Goal: Task Accomplishment & Management: Use online tool/utility

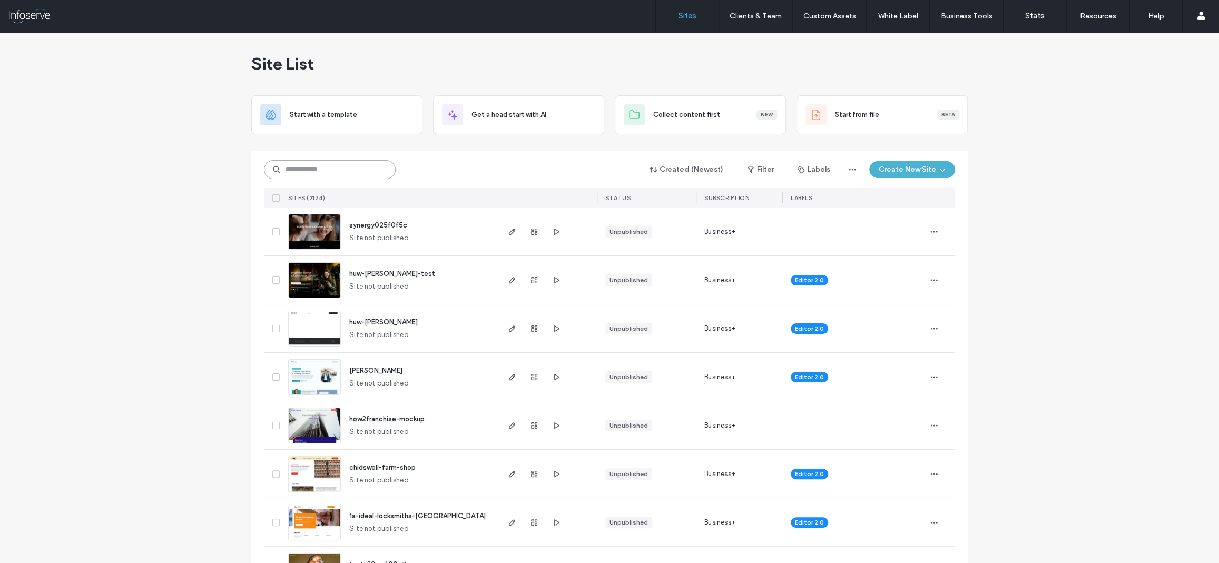
click at [312, 165] on input at bounding box center [330, 169] width 132 height 19
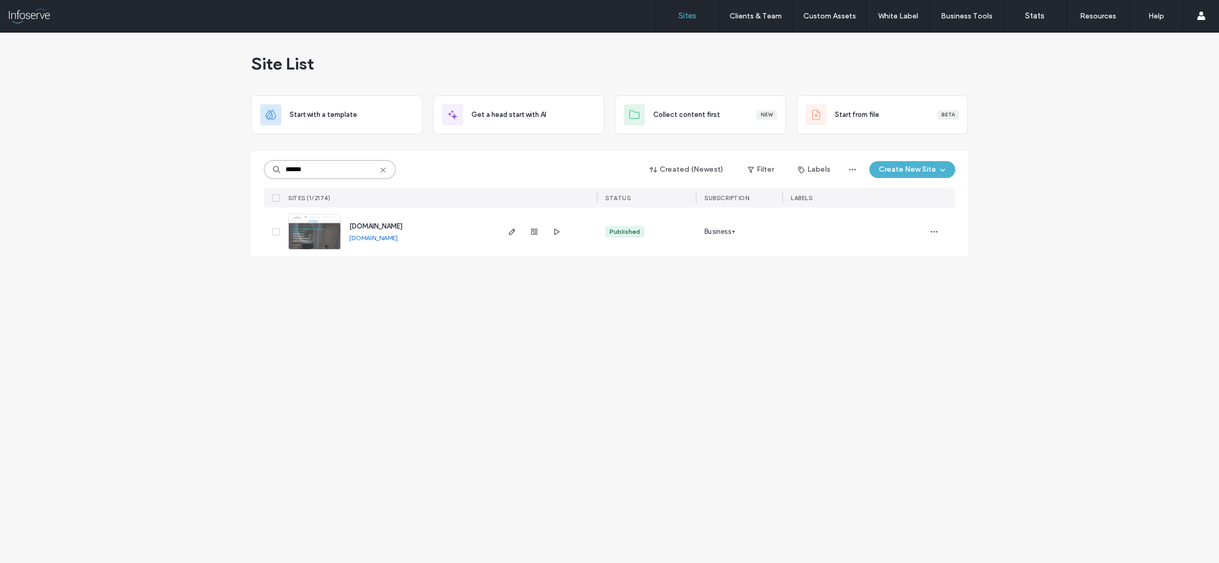
type input "******"
click at [403, 228] on span "[DOMAIN_NAME]" at bounding box center [375, 226] width 53 height 8
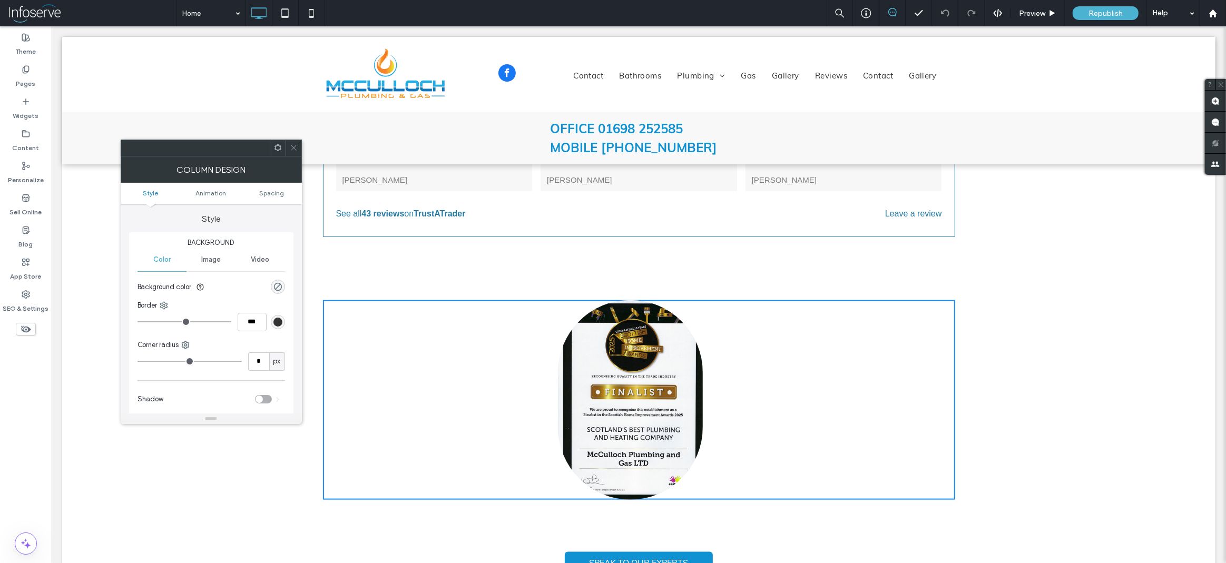
scroll to position [1274, 0]
click at [296, 145] on icon at bounding box center [294, 148] width 8 height 8
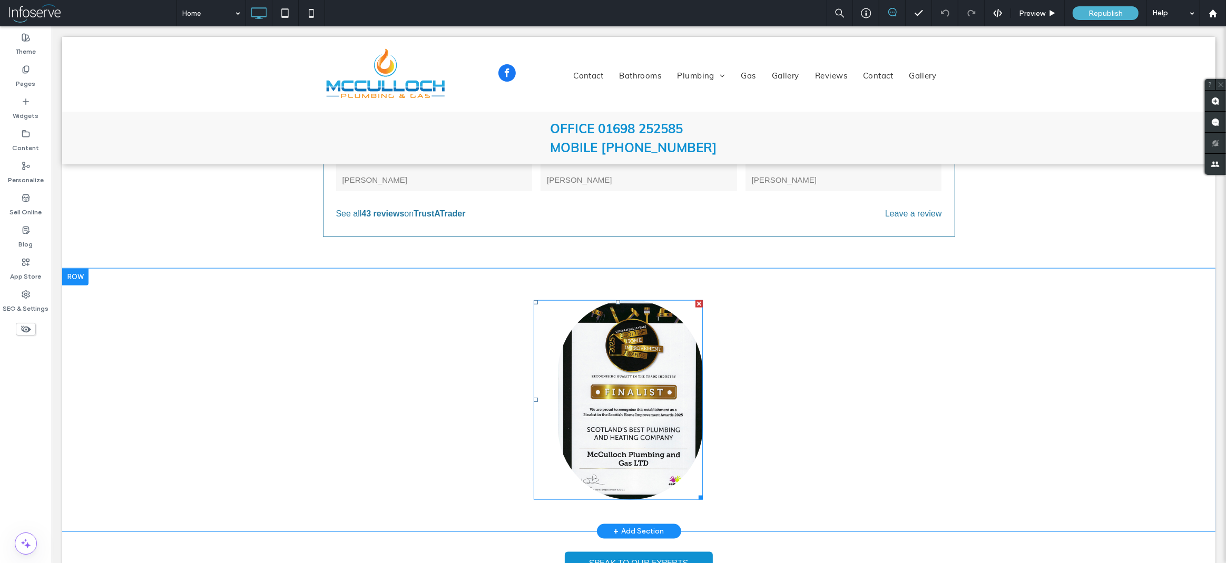
click at [672, 340] on img at bounding box center [630, 400] width 145 height 200
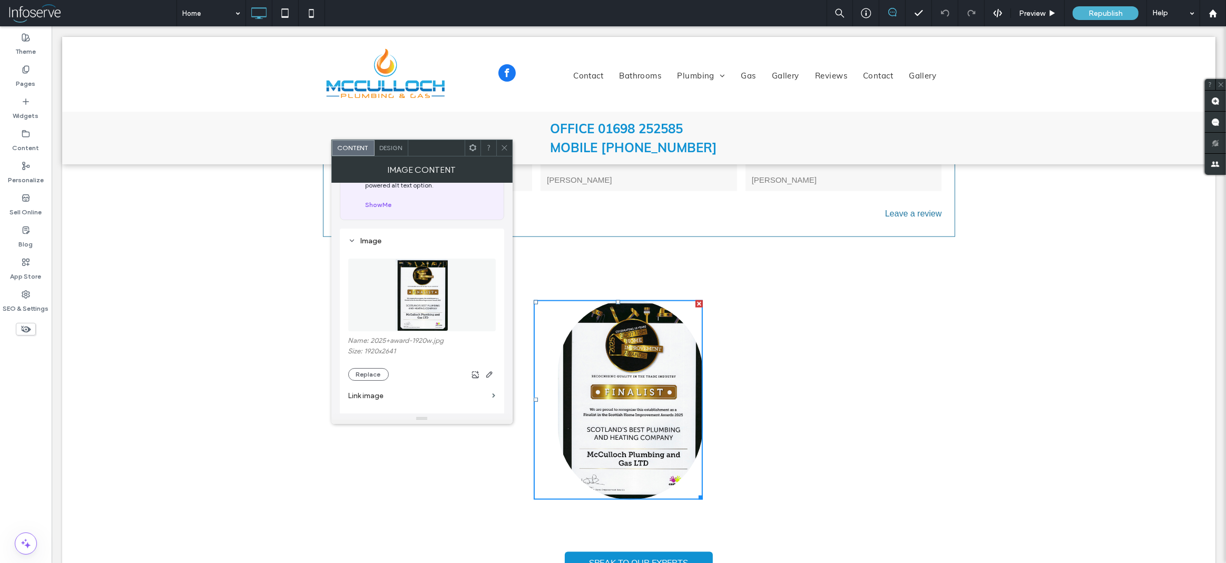
scroll to position [0, 0]
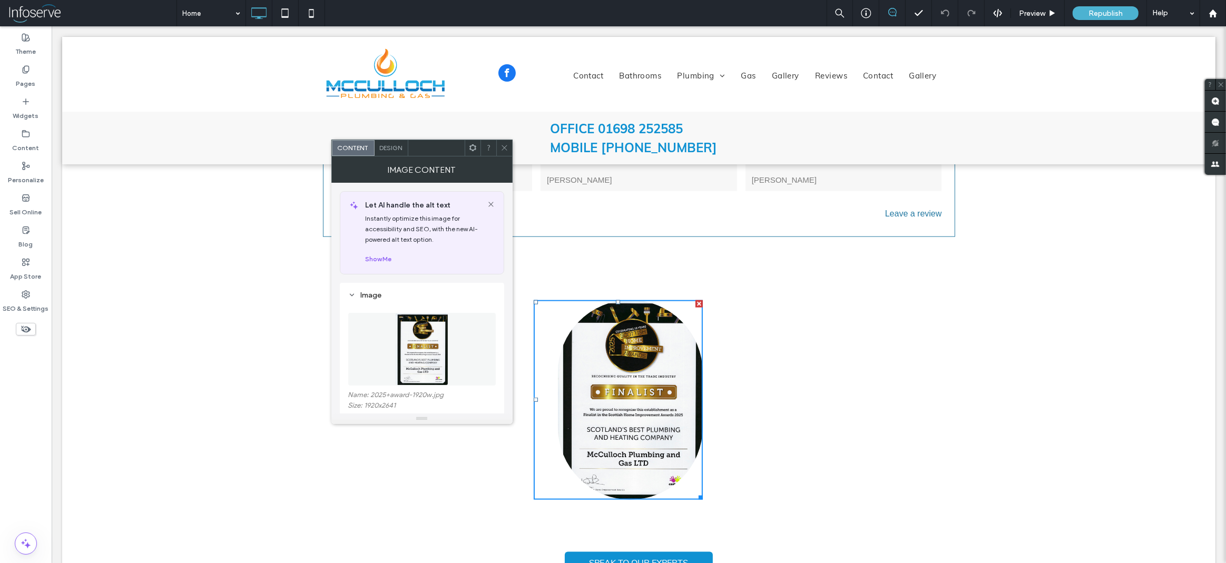
click at [490, 202] on icon at bounding box center [491, 204] width 8 height 8
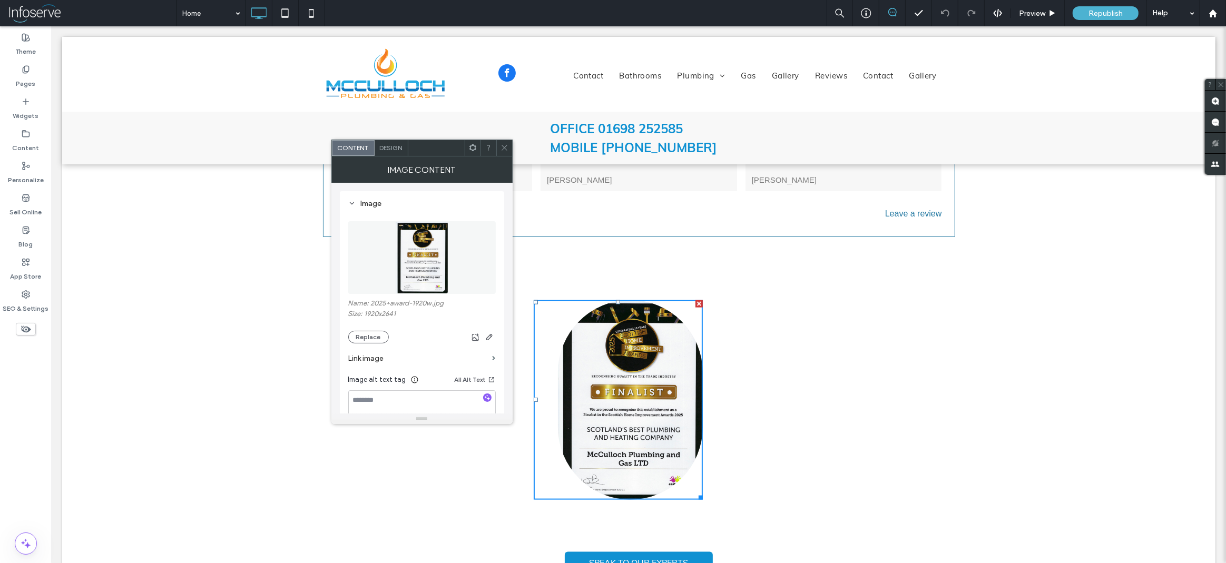
click at [388, 143] on div "Design" at bounding box center [392, 148] width 34 height 16
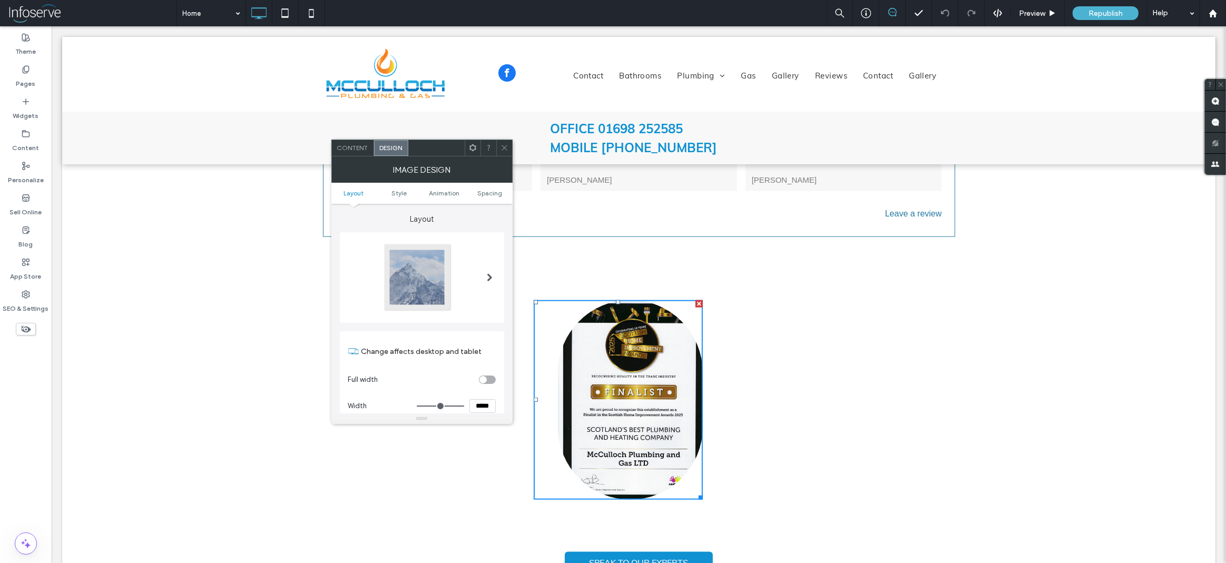
click at [470, 154] on span at bounding box center [473, 148] width 8 height 16
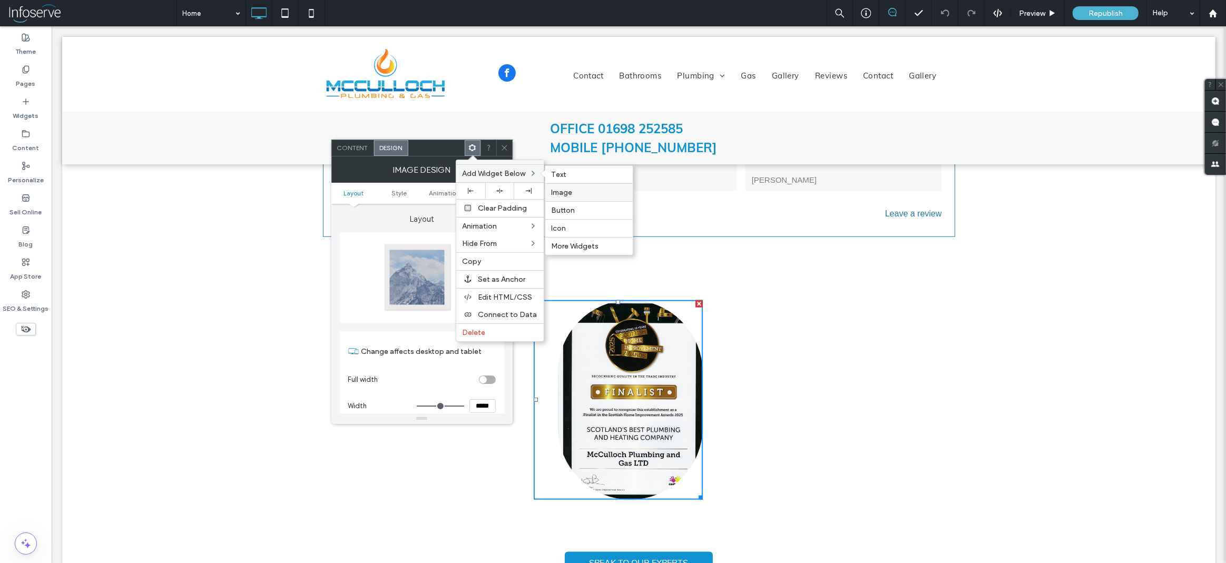
click at [581, 189] on label "Image" at bounding box center [589, 192] width 75 height 9
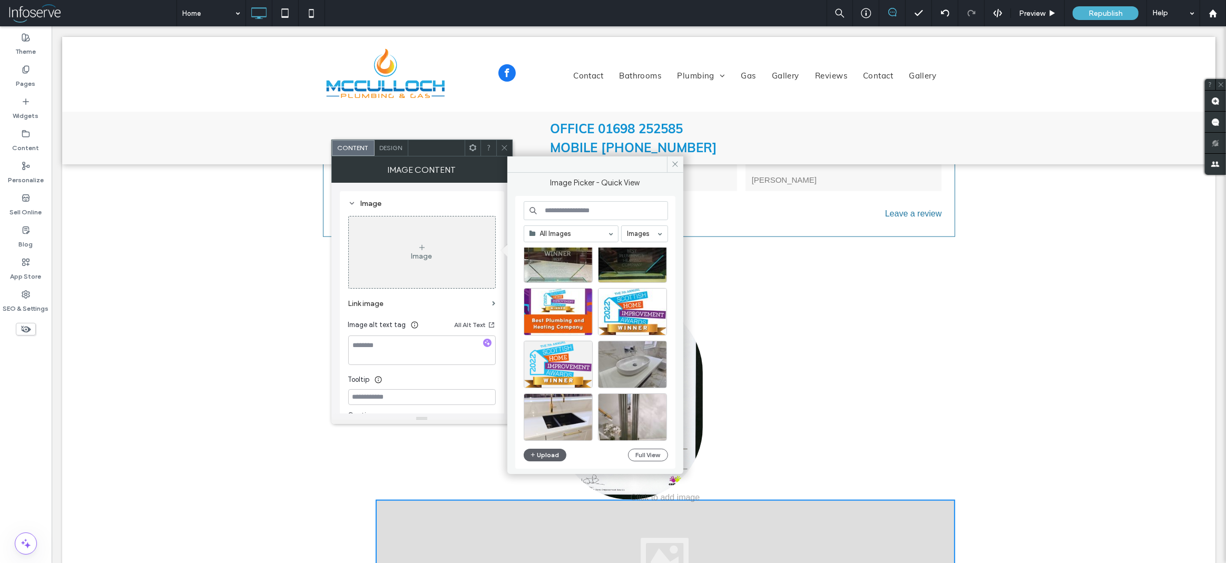
scroll to position [398, 0]
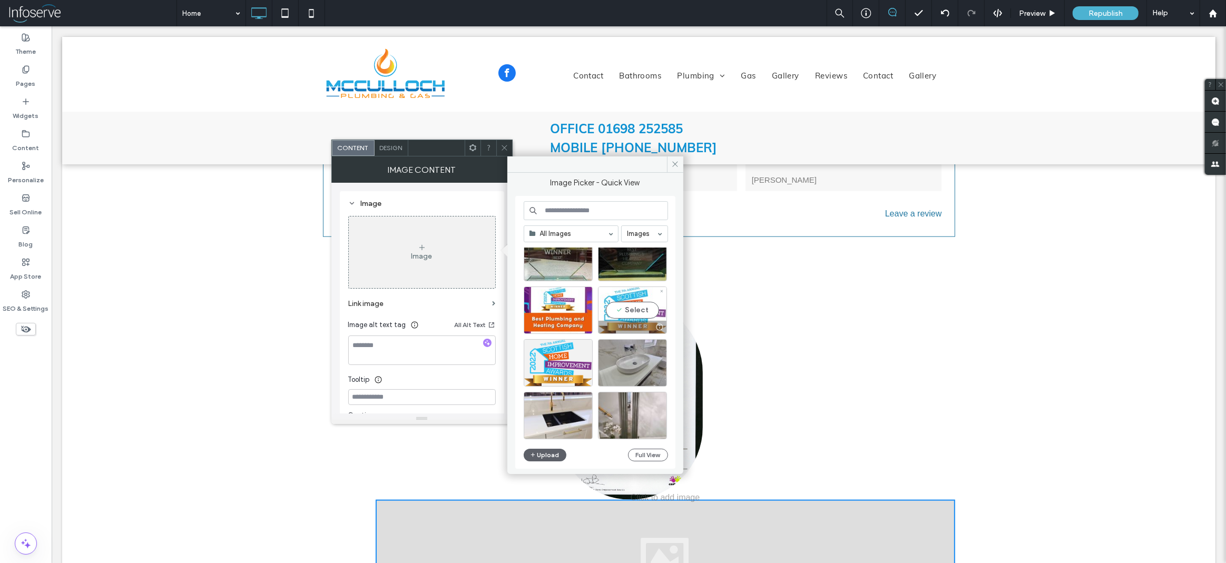
click at [626, 313] on div "Select" at bounding box center [632, 310] width 69 height 47
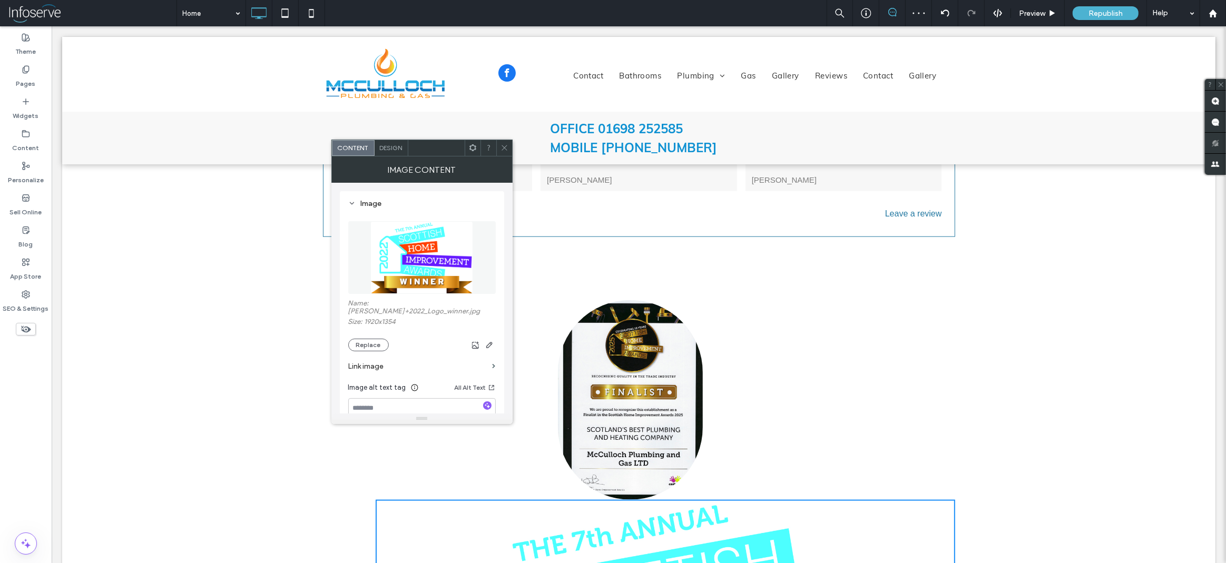
click at [507, 148] on icon at bounding box center [505, 148] width 8 height 8
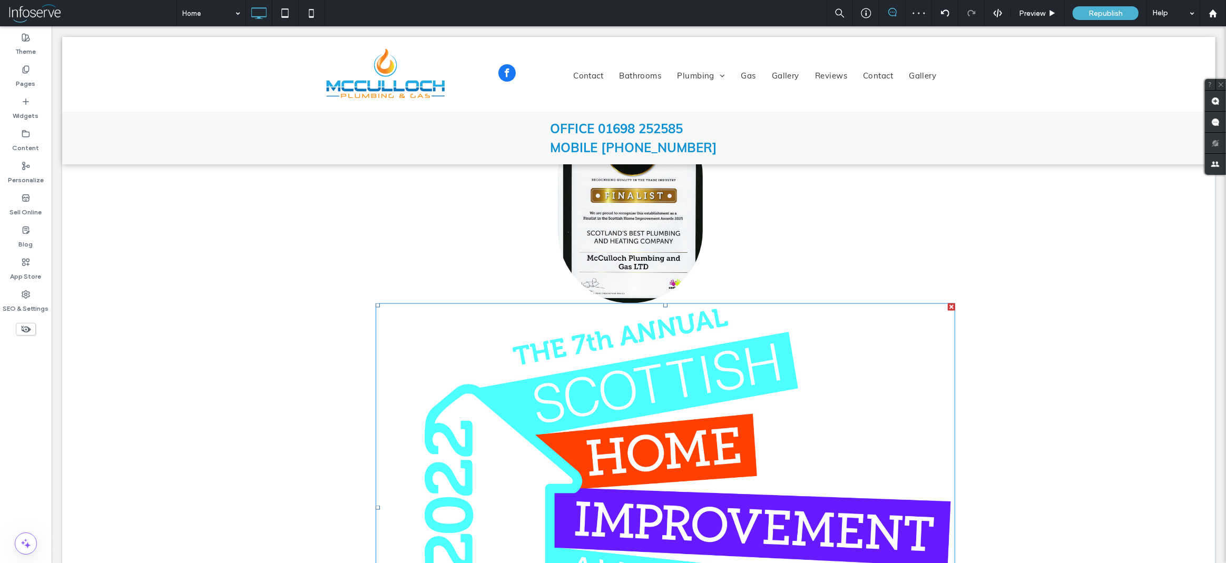
scroll to position [1649, 0]
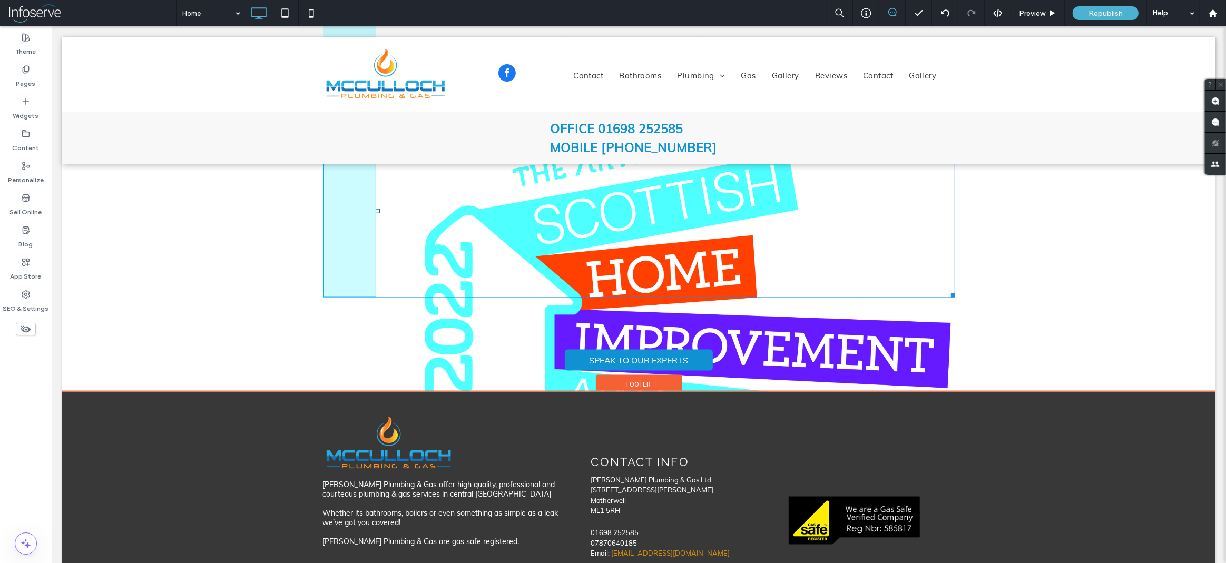
drag, startPoint x: 954, startPoint y: 523, endPoint x: 787, endPoint y: 386, distance: 216.1
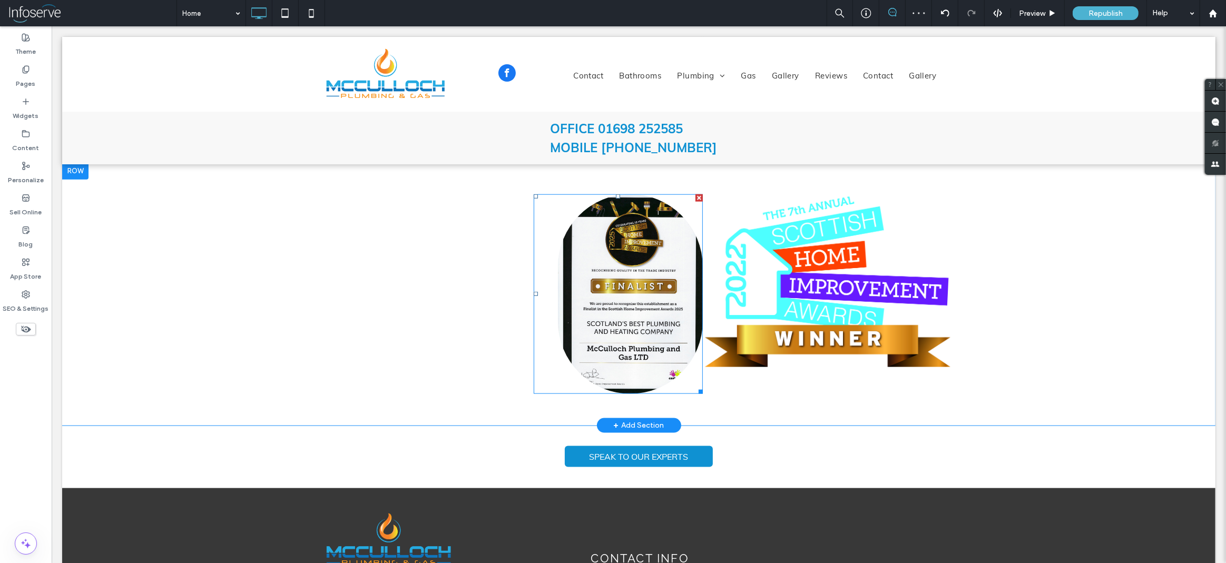
scroll to position [1385, 0]
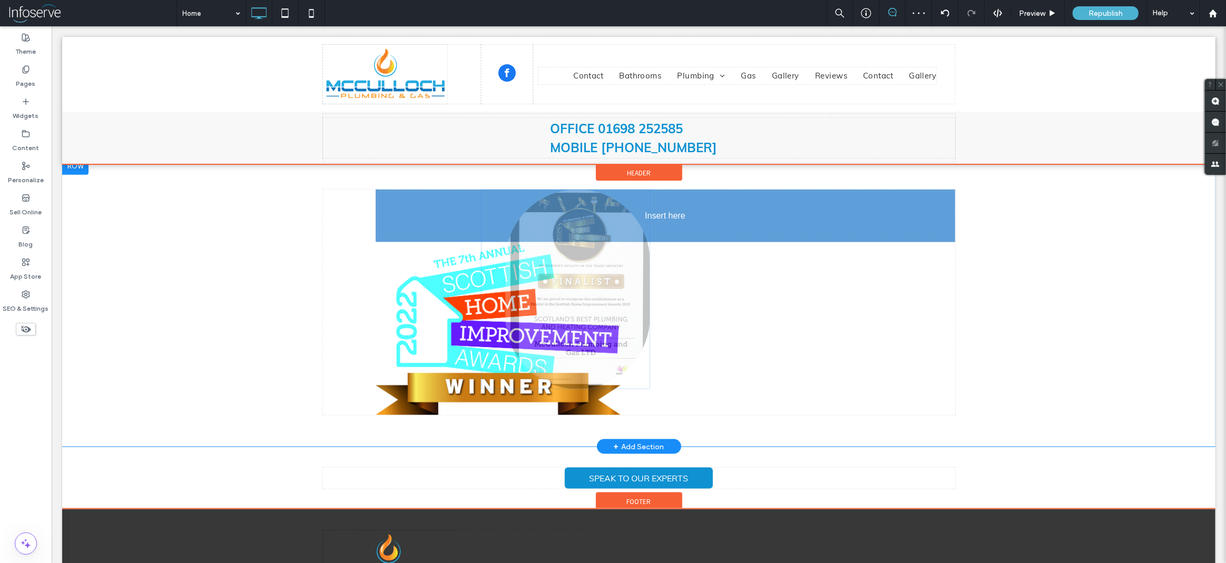
drag, startPoint x: 604, startPoint y: 300, endPoint x: 578, endPoint y: 303, distance: 26.5
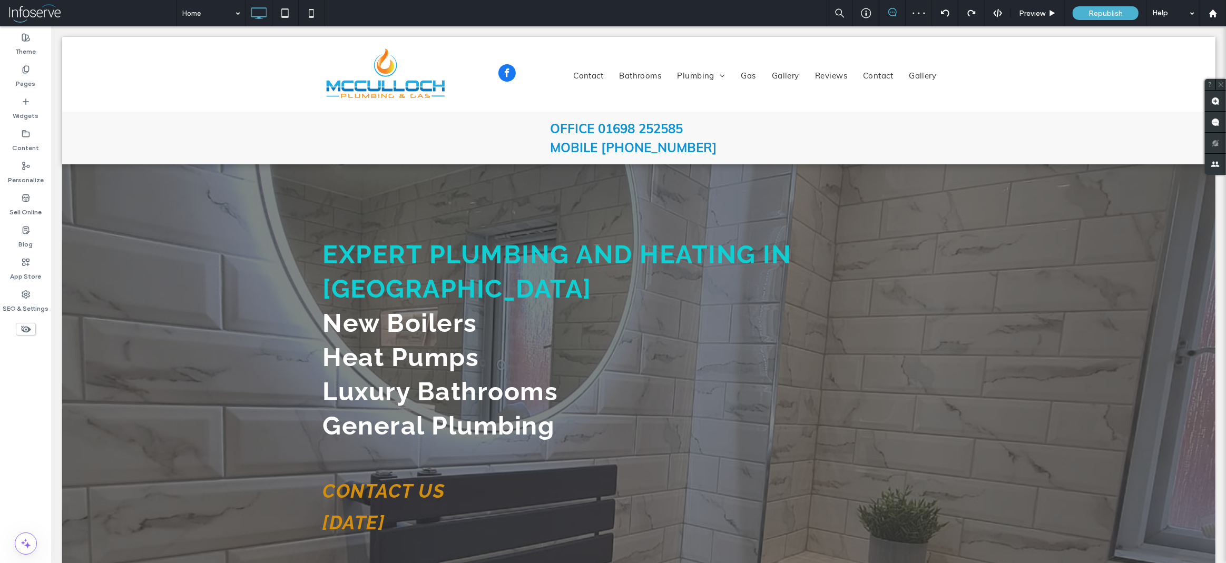
scroll to position [1233, 0]
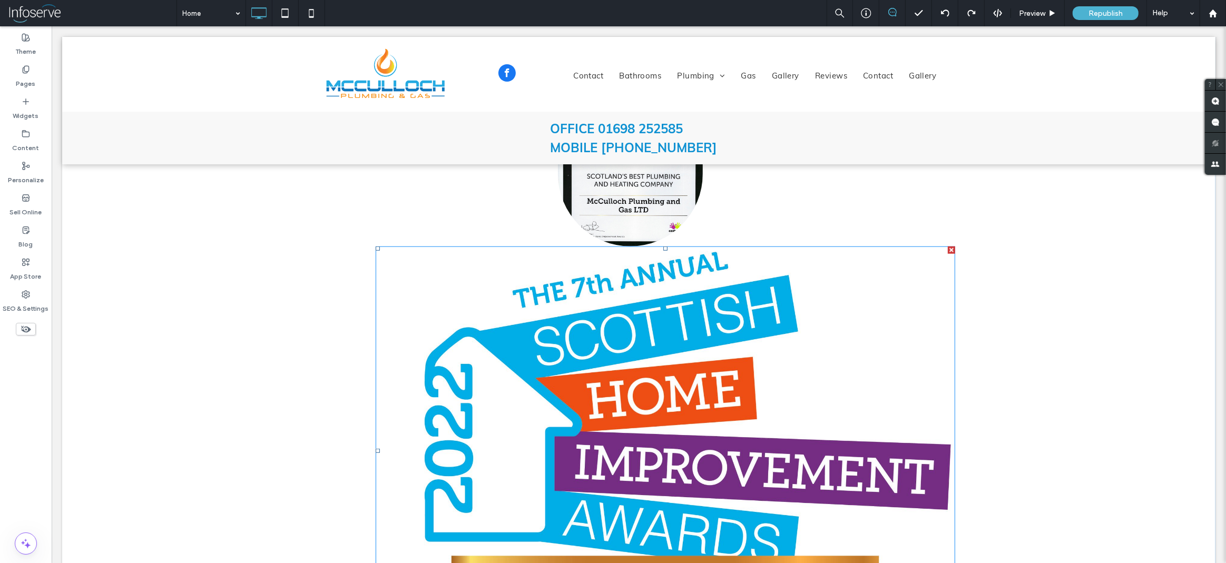
click at [590, 351] on img at bounding box center [665, 451] width 580 height 409
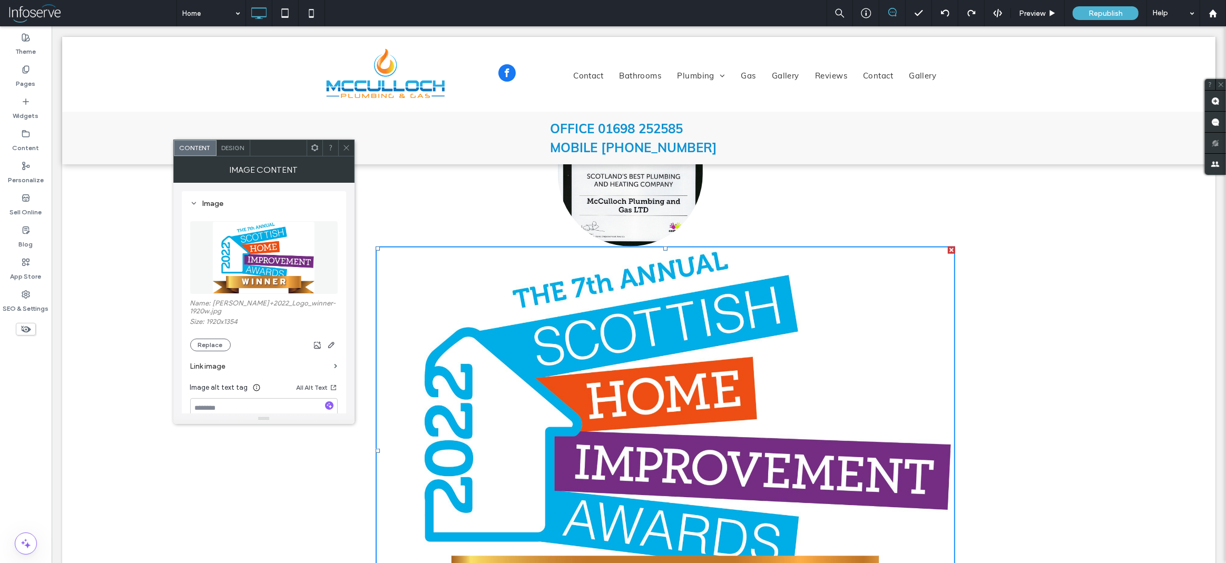
click at [951, 253] on div at bounding box center [950, 250] width 7 height 7
